Goal: Find specific page/section: Find specific page/section

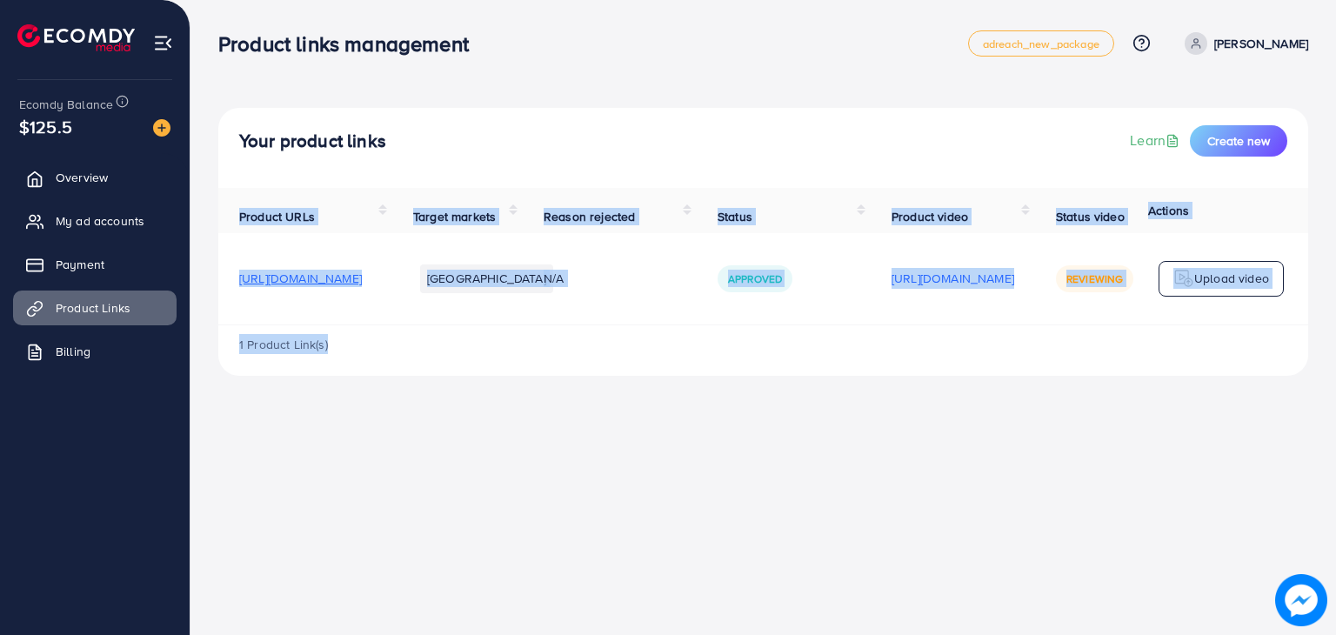
drag, startPoint x: 647, startPoint y: 335, endPoint x: 911, endPoint y: 331, distance: 264.4
click at [911, 331] on div "Product URLs Target markets Reason rejected Status Product video Status video A…" at bounding box center [763, 282] width 1090 height 188
click at [916, 340] on div "1 Product Link(s)" at bounding box center [763, 350] width 1090 height 50
drag, startPoint x: 874, startPoint y: 336, endPoint x: 1117, endPoint y: 331, distance: 242.7
click at [1117, 331] on div "Product URLs Target markets Reason rejected Status Product video Status video A…" at bounding box center [763, 282] width 1090 height 188
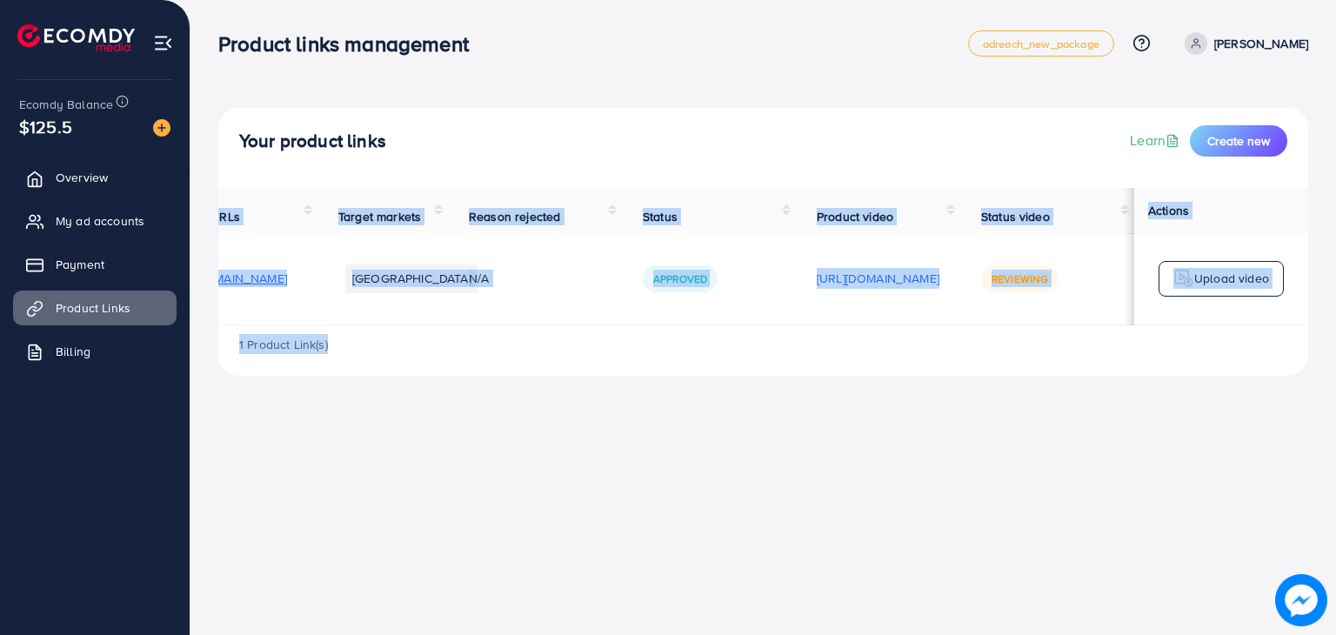
scroll to position [0, 288]
click at [1090, 350] on div "1 Product Link(s)" at bounding box center [763, 350] width 1090 height 50
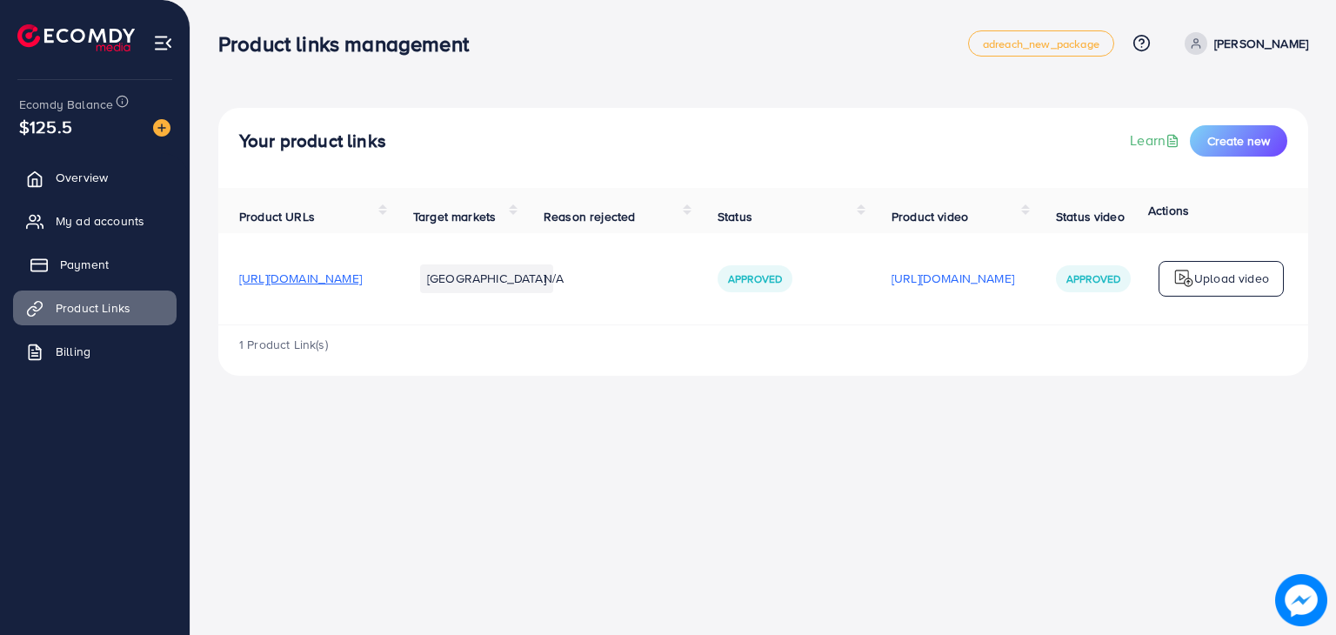
click at [119, 253] on link "Payment" at bounding box center [95, 264] width 164 height 35
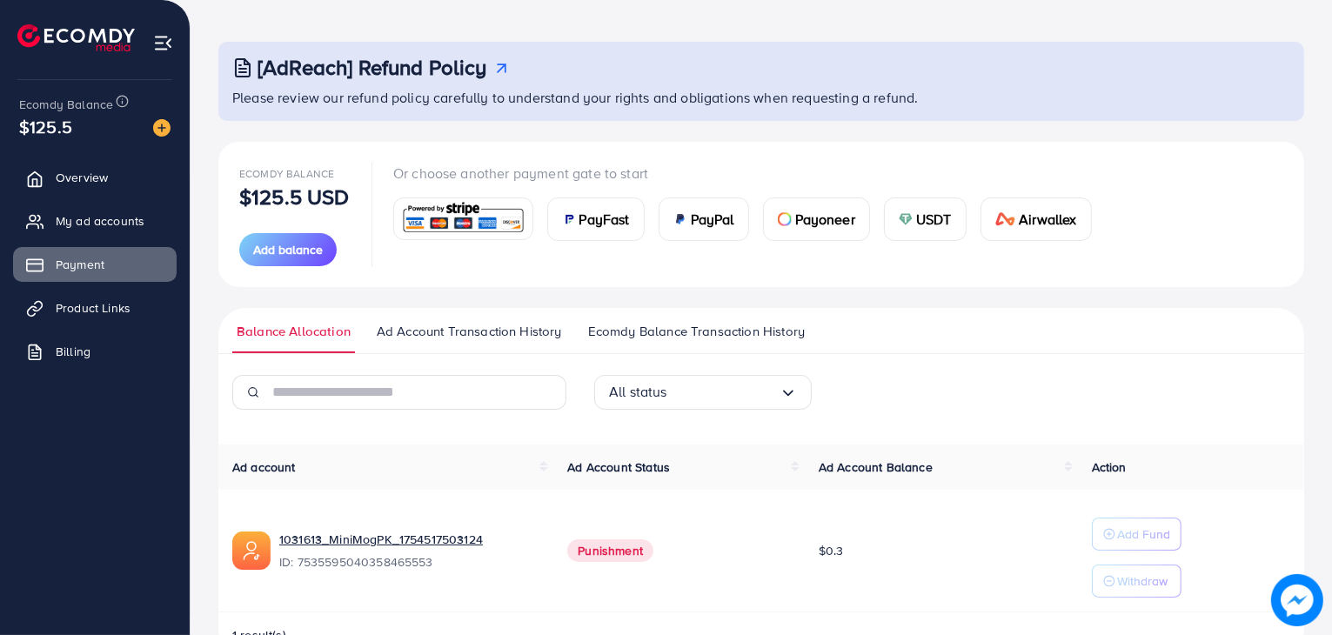
scroll to position [116, 0]
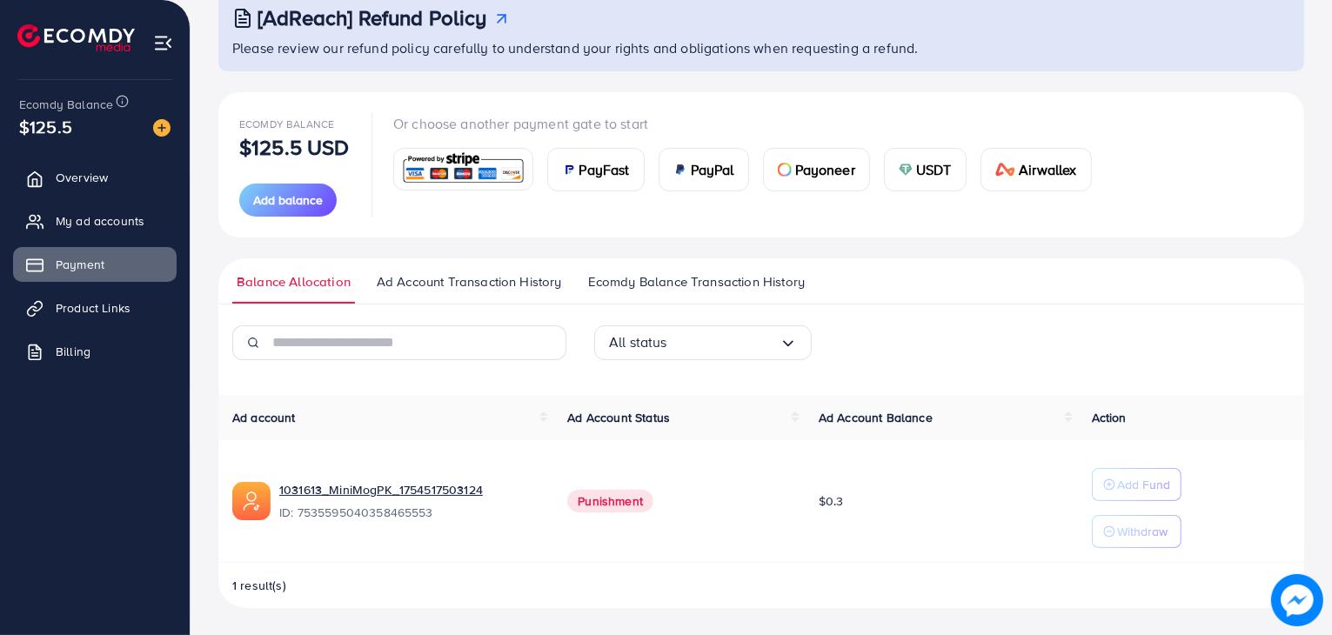
drag, startPoint x: 584, startPoint y: 490, endPoint x: 651, endPoint y: 494, distance: 67.1
click at [651, 494] on span "Punishment" at bounding box center [610, 501] width 86 height 23
click at [164, 316] on link "Product Links" at bounding box center [95, 307] width 164 height 35
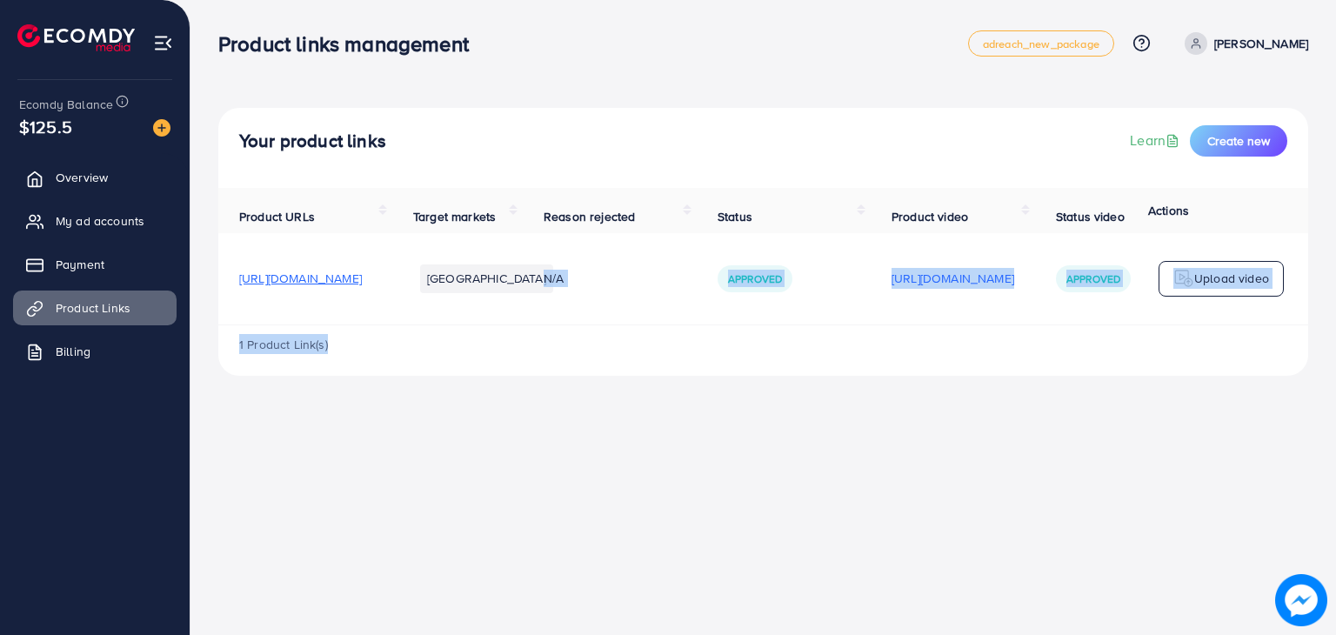
drag, startPoint x: 652, startPoint y: 327, endPoint x: 683, endPoint y: 335, distance: 31.4
click at [683, 335] on div "Product URLs Target markets Reason rejected Status Product video Status video A…" at bounding box center [763, 282] width 1090 height 188
click at [697, 324] on td "N/A" at bounding box center [610, 278] width 174 height 91
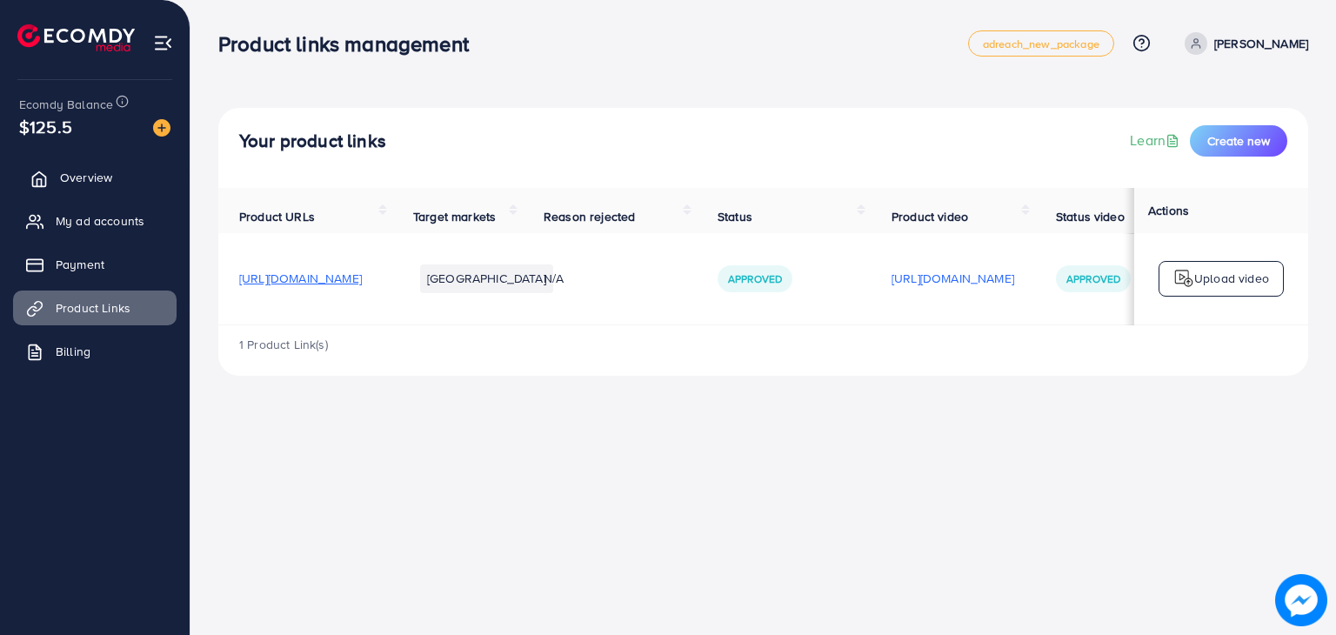
click at [94, 170] on span "Overview" at bounding box center [86, 177] width 52 height 17
